Goal: Task Accomplishment & Management: Use online tool/utility

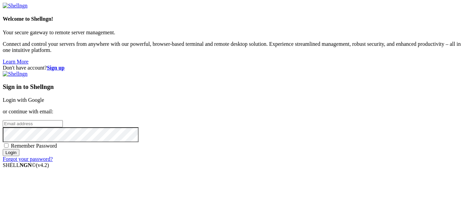
click at [44, 97] on link "Login with Google" at bounding box center [23, 100] width 41 height 6
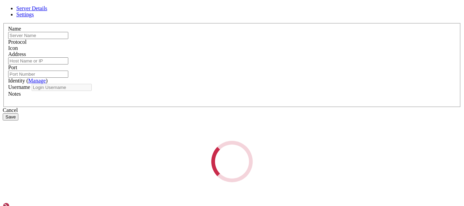
type input "rdpstarry"
type input "[DOMAIN_NAME]"
type input "3389"
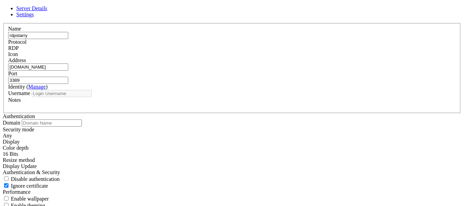
type input "redji"
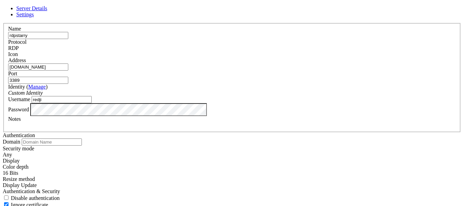
click at [68, 71] on input "[DOMAIN_NAME]" at bounding box center [38, 67] width 60 height 7
click at [191, 91] on div "Custom Identity" at bounding box center [232, 93] width 448 height 6
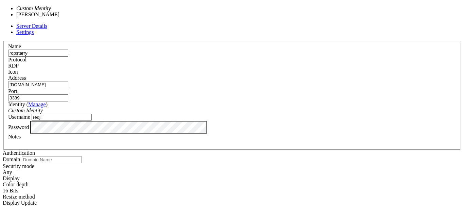
click at [68, 81] on input "[DOMAIN_NAME]" at bounding box center [38, 84] width 60 height 7
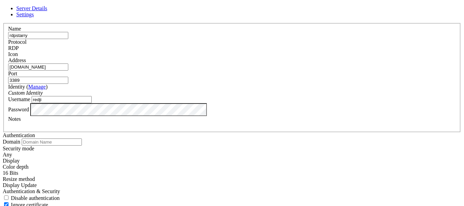
click at [269, 45] on div "RDP" at bounding box center [232, 48] width 448 height 6
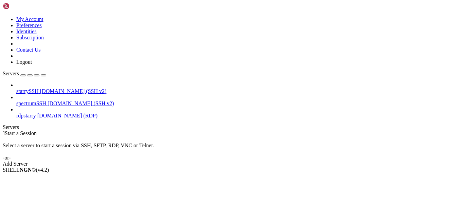
click at [46, 101] on span "spectrumSSH" at bounding box center [31, 104] width 30 height 6
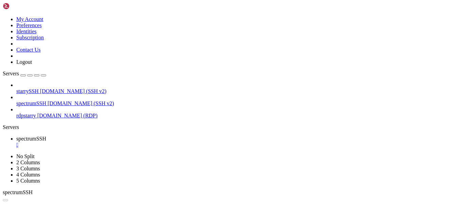
click at [132, 142] on div "" at bounding box center [238, 145] width 445 height 6
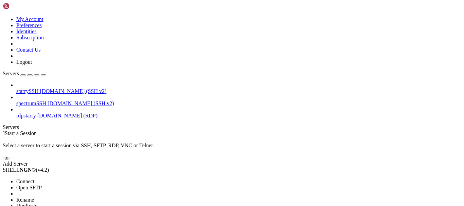
click at [42, 185] on span "Open SFTP" at bounding box center [28, 188] width 25 height 6
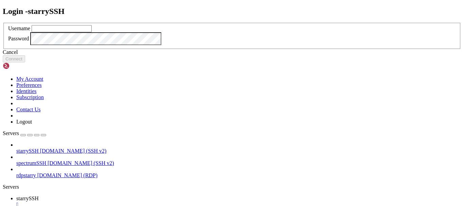
click at [237, 55] on div "Cancel" at bounding box center [232, 52] width 459 height 6
